Goal: Task Accomplishment & Management: Use online tool/utility

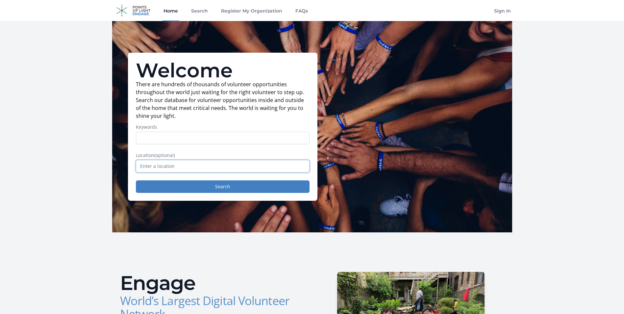
click at [188, 168] on input "text" at bounding box center [223, 166] width 174 height 13
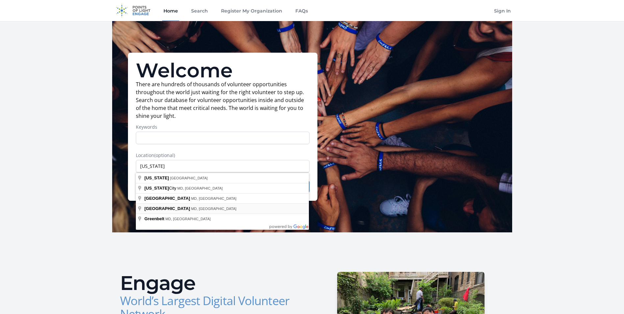
type input "College Park, MD, USA"
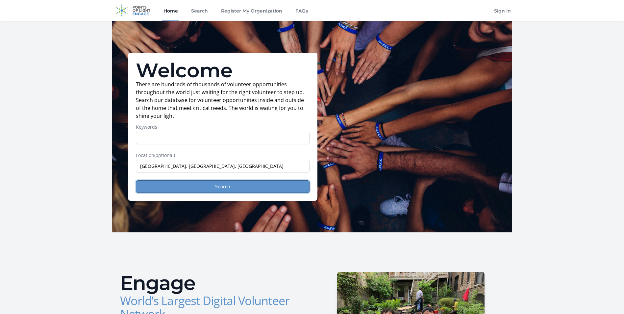
click at [210, 184] on button "Search" at bounding box center [223, 186] width 174 height 13
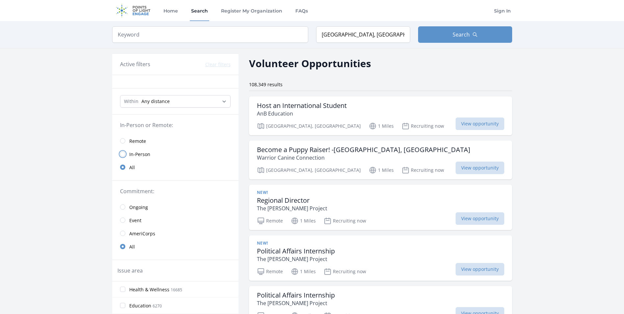
click at [125, 152] on input "radio" at bounding box center [122, 153] width 5 height 5
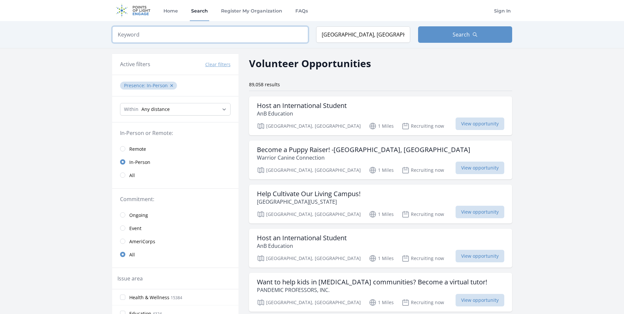
click at [250, 34] on input "search" at bounding box center [210, 34] width 196 height 16
type input "retail"
click button "submit" at bounding box center [0, 0] width 0 height 0
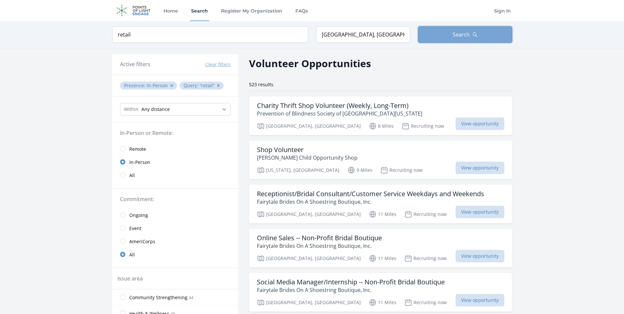
click at [434, 36] on button "Search" at bounding box center [465, 34] width 94 height 16
click at [480, 122] on span "View opportunity" at bounding box center [480, 124] width 49 height 13
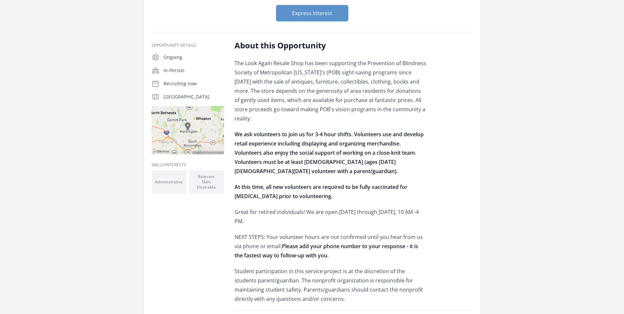
scroll to position [99, 0]
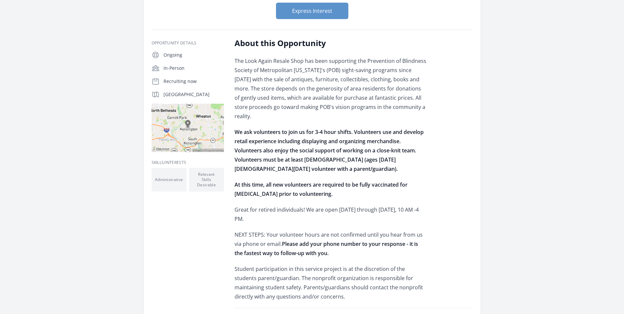
click at [216, 139] on img at bounding box center [188, 128] width 72 height 48
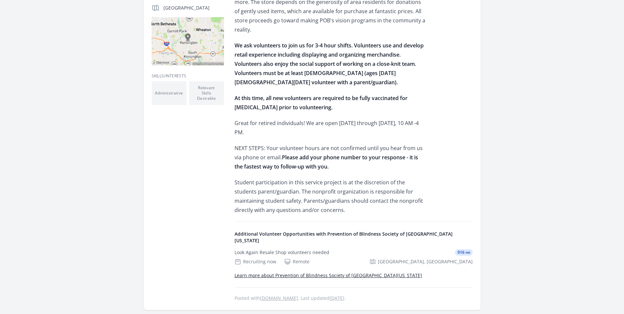
scroll to position [324, 0]
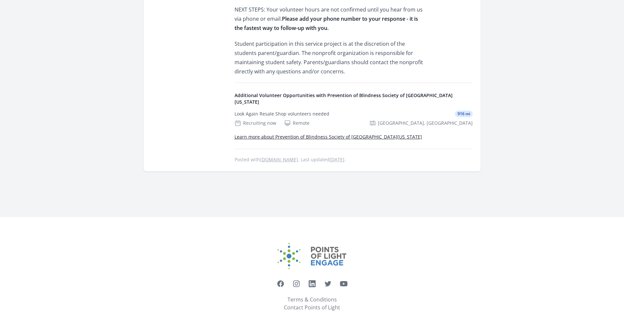
click at [356, 134] on link "Learn more about Prevention of Blindness Society of [GEOGRAPHIC_DATA][US_STATE]" at bounding box center [329, 137] width 188 height 6
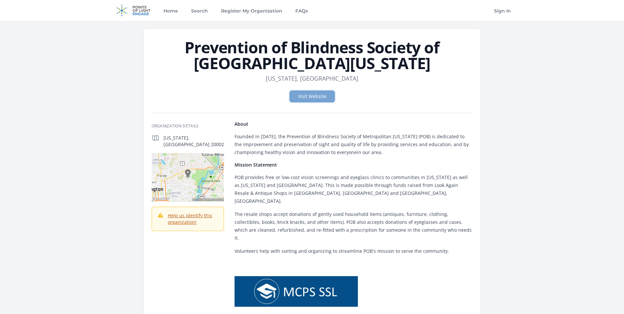
click at [309, 95] on link "Visit Website" at bounding box center [312, 96] width 45 height 11
